Goal: Task Accomplishment & Management: Use online tool/utility

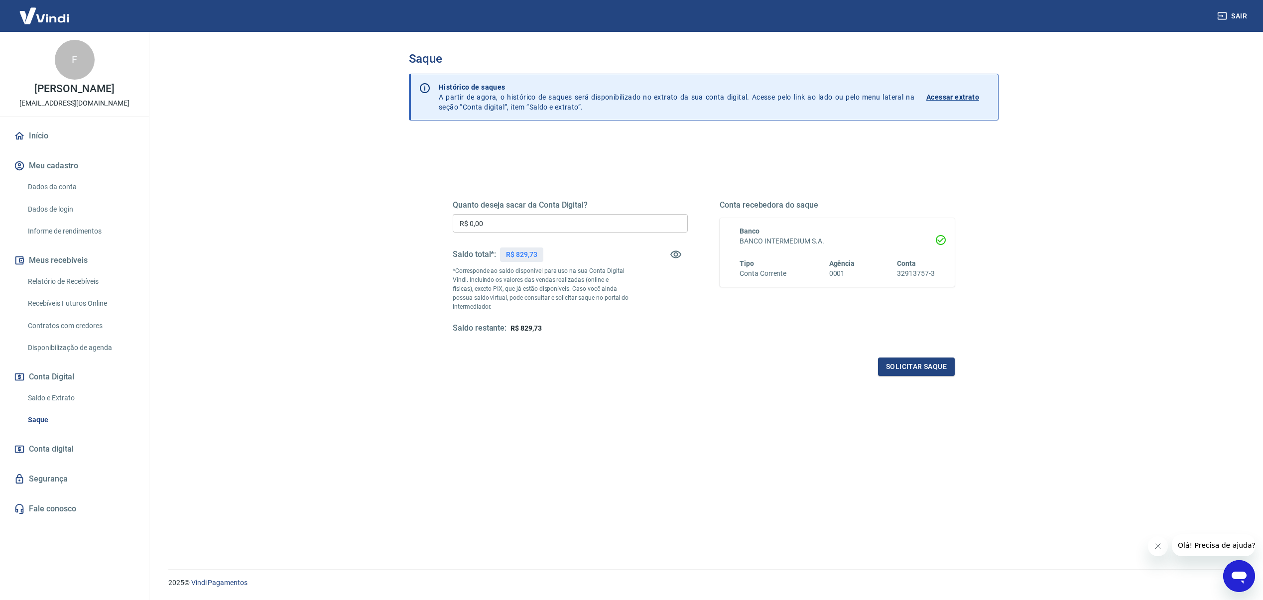
click at [561, 221] on input "R$ 0,00" at bounding box center [570, 223] width 235 height 18
type input "R$ 829,73"
click at [919, 374] on button "Solicitar saque" at bounding box center [916, 366] width 77 height 18
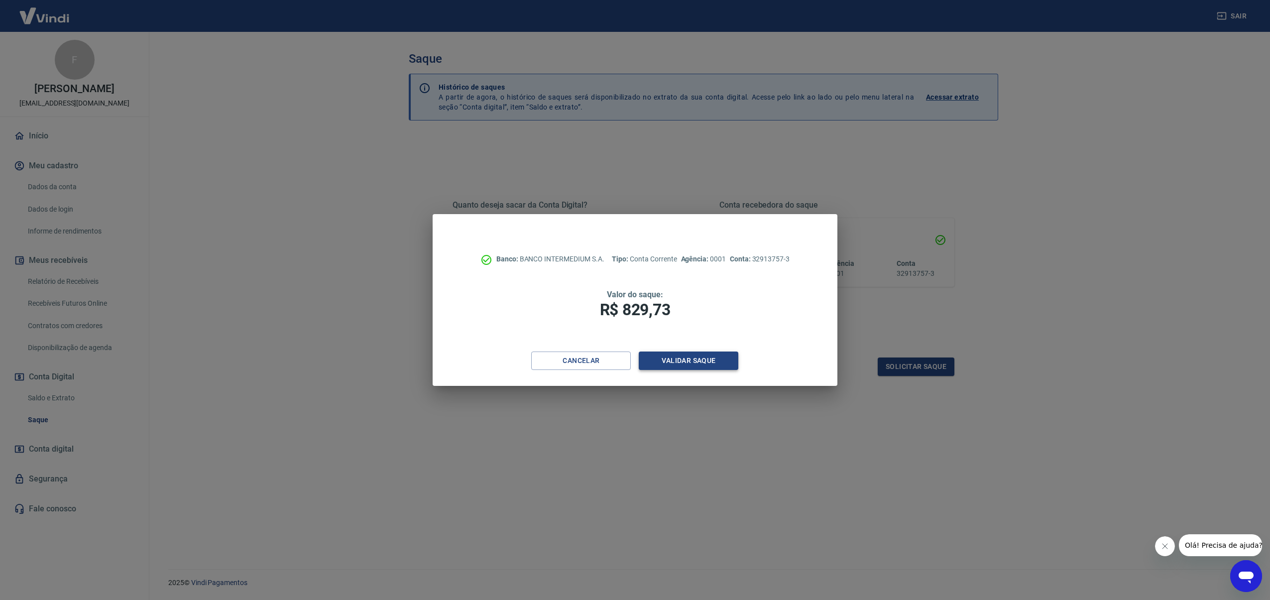
click at [681, 358] on button "Validar saque" at bounding box center [689, 361] width 100 height 18
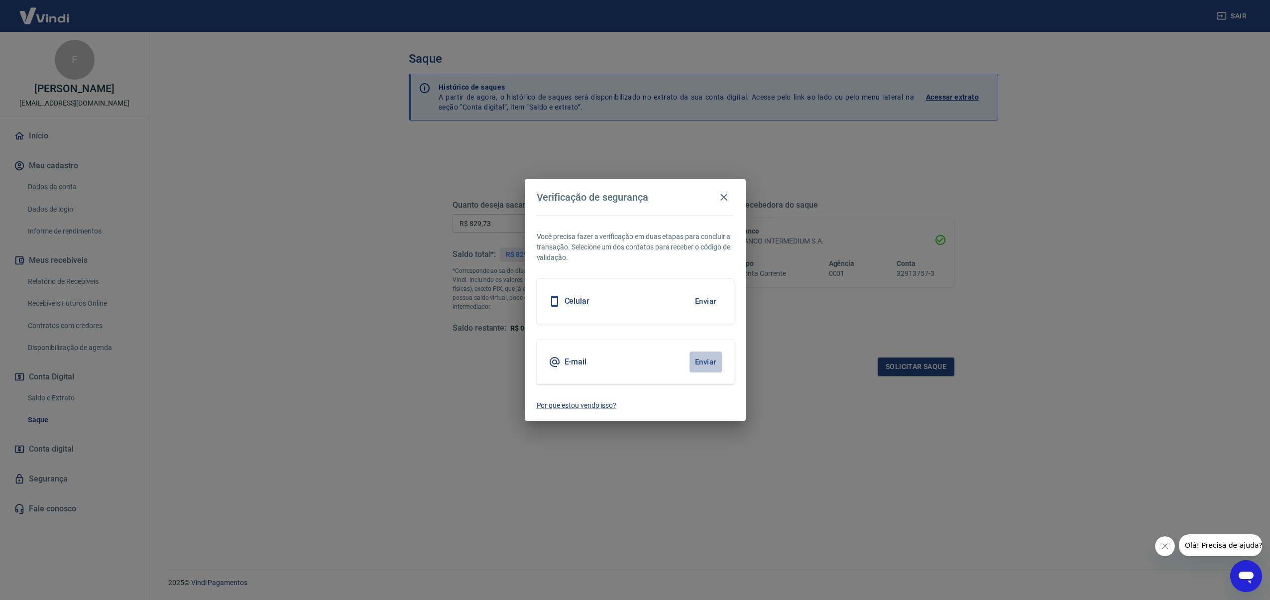
click at [706, 360] on button "Enviar" at bounding box center [706, 362] width 32 height 21
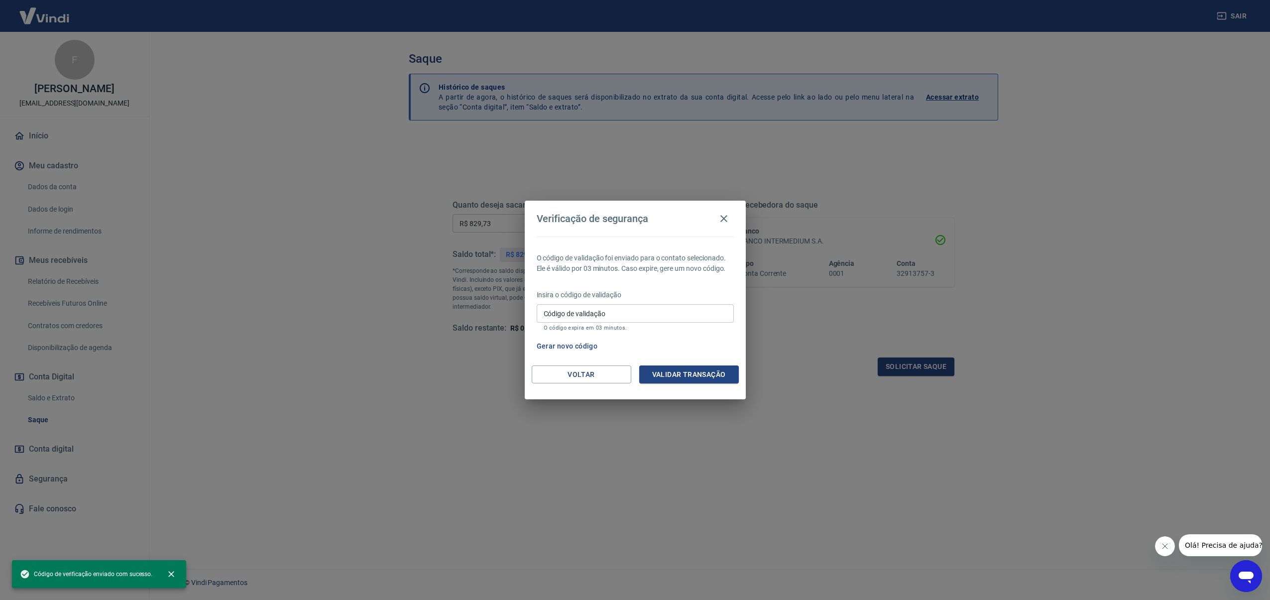
click at [677, 313] on input "Código de validação" at bounding box center [635, 313] width 197 height 18
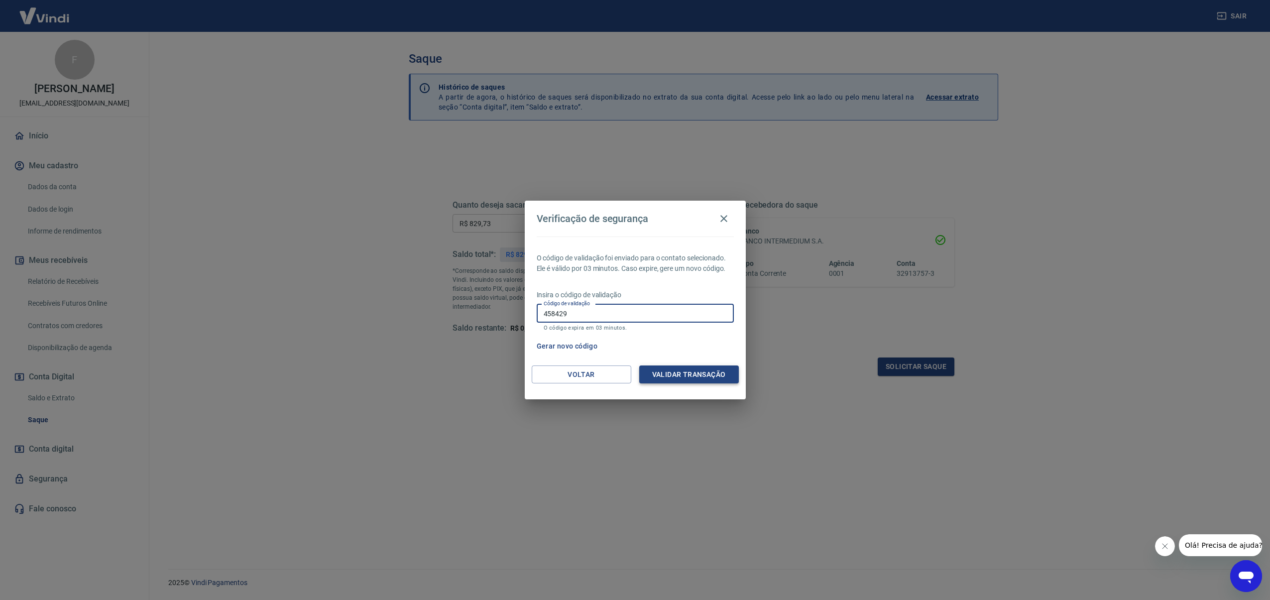
type input "458429"
click at [698, 376] on button "Validar transação" at bounding box center [689, 374] width 100 height 18
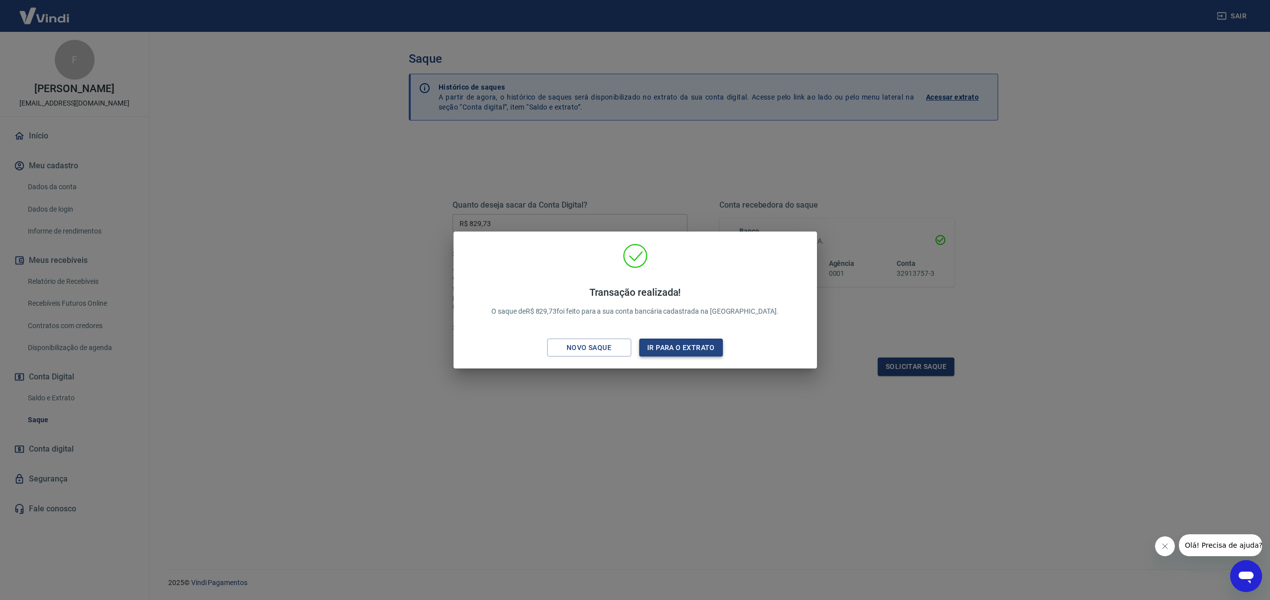
click at [698, 353] on button "Ir para o extrato" at bounding box center [681, 348] width 84 height 18
